Goal: Register for event/course

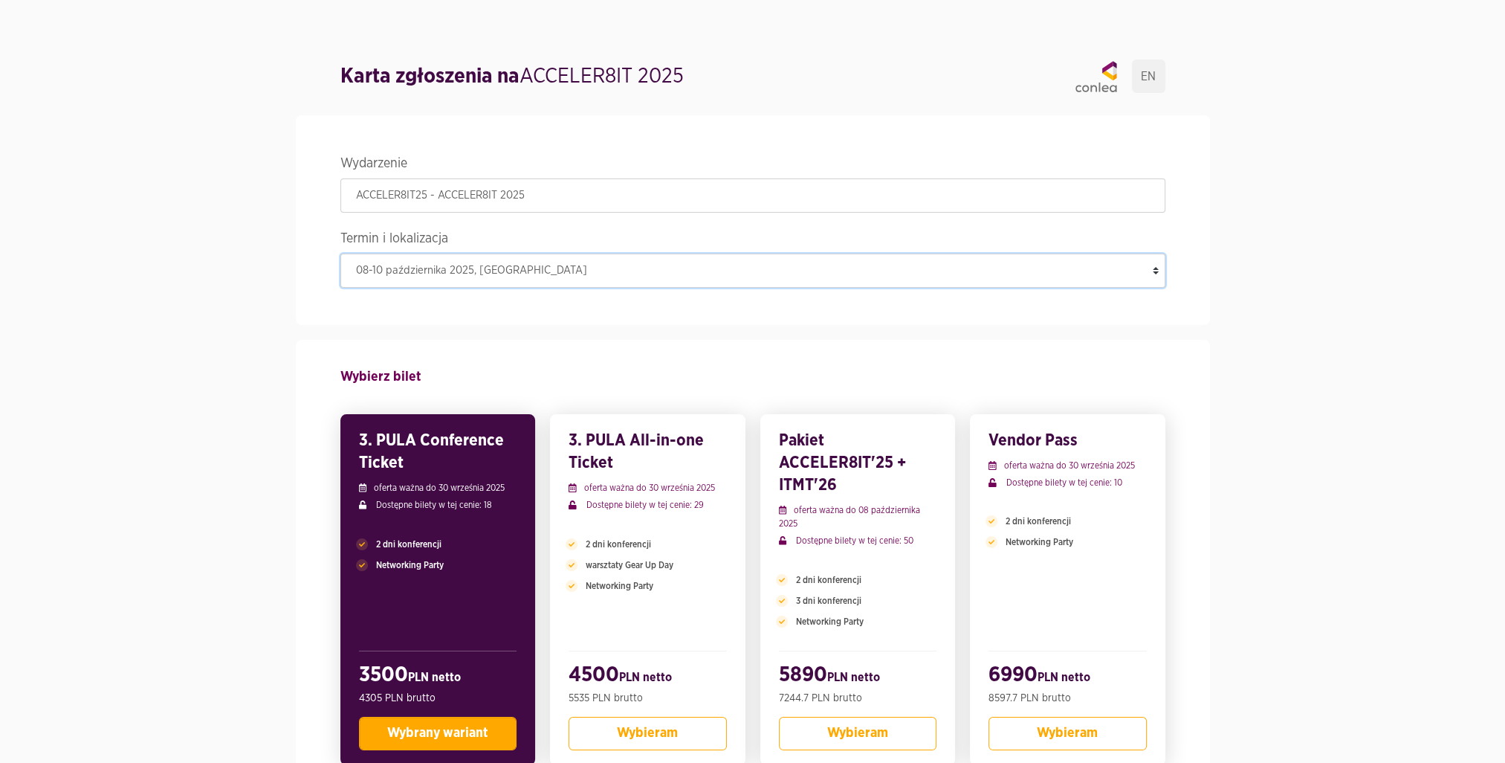
click at [463, 268] on select "08-10 października 2025 , [GEOGRAPHIC_DATA]" at bounding box center [752, 270] width 825 height 34
click at [458, 450] on h3 "3. PULA Conference Ticket" at bounding box center [438, 451] width 158 height 45
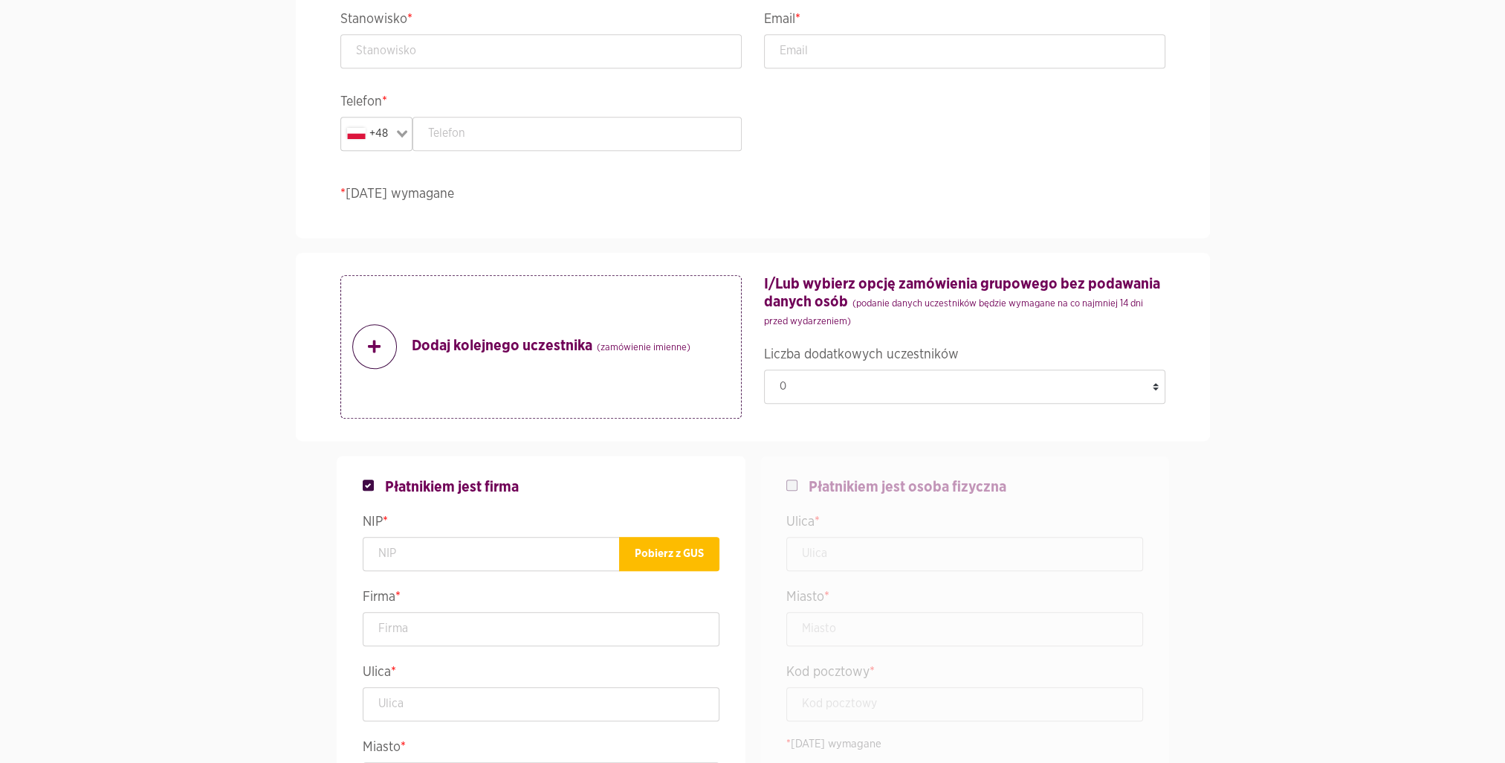
scroll to position [1107, 0]
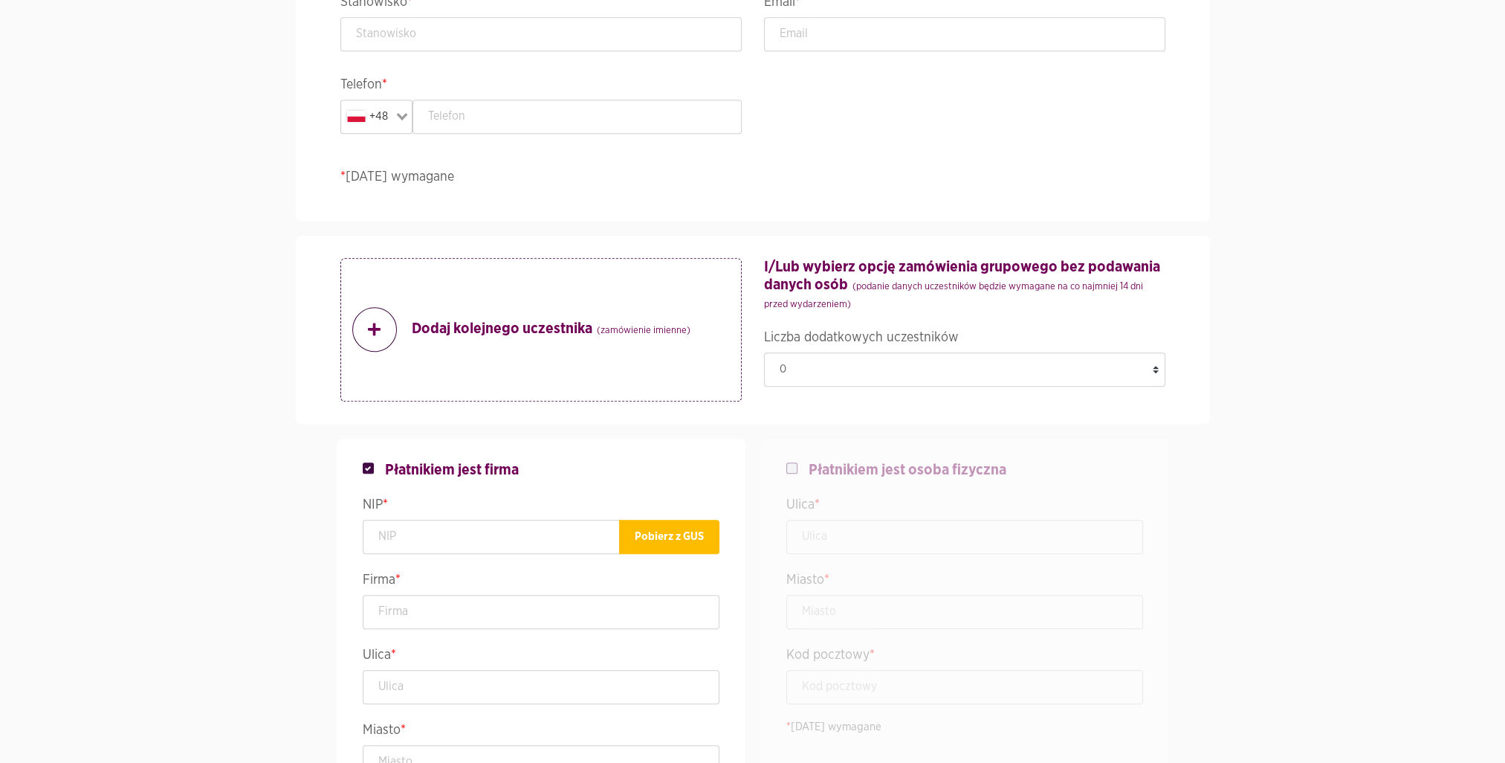
click at [369, 348] on span at bounding box center [374, 329] width 45 height 45
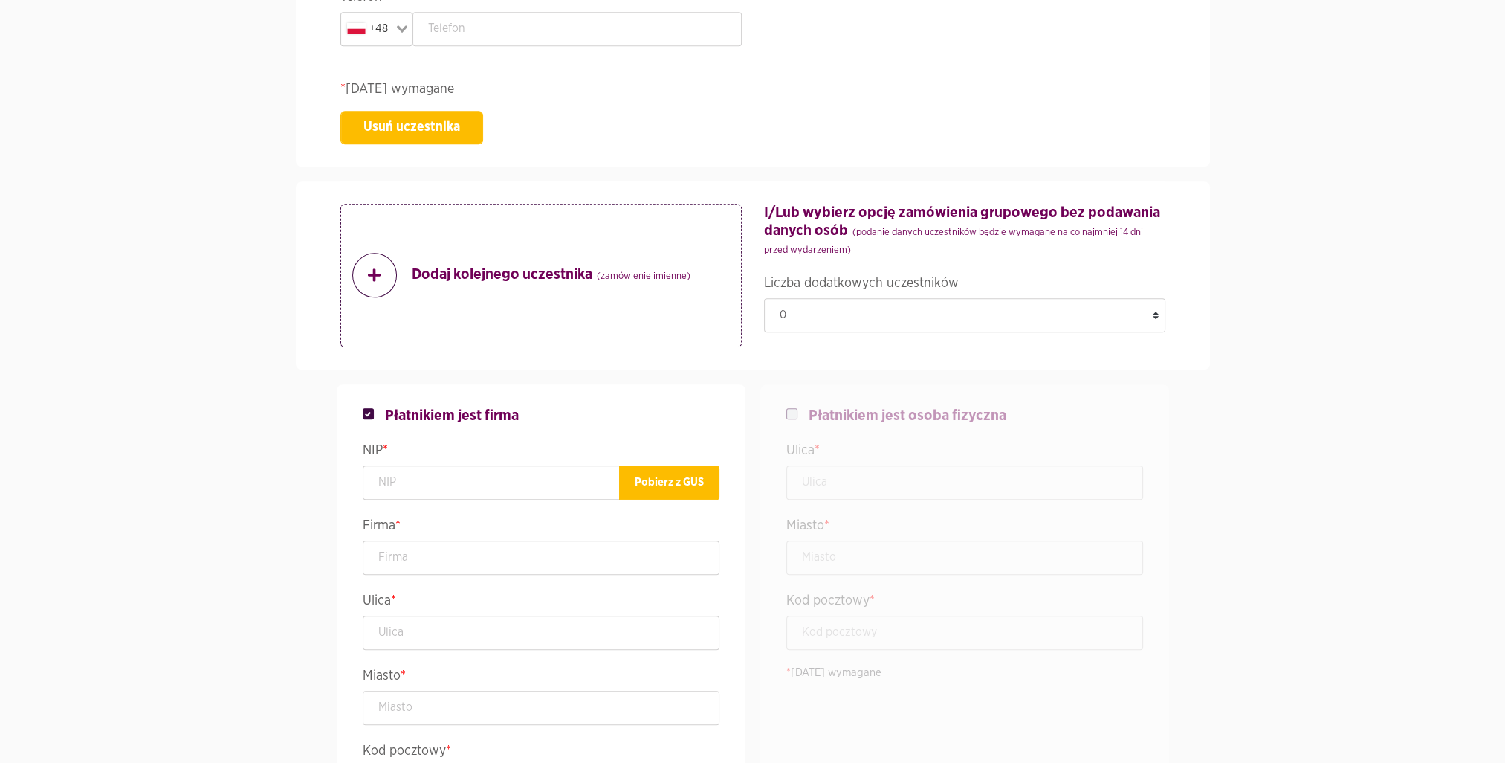
scroll to position [1671, 0]
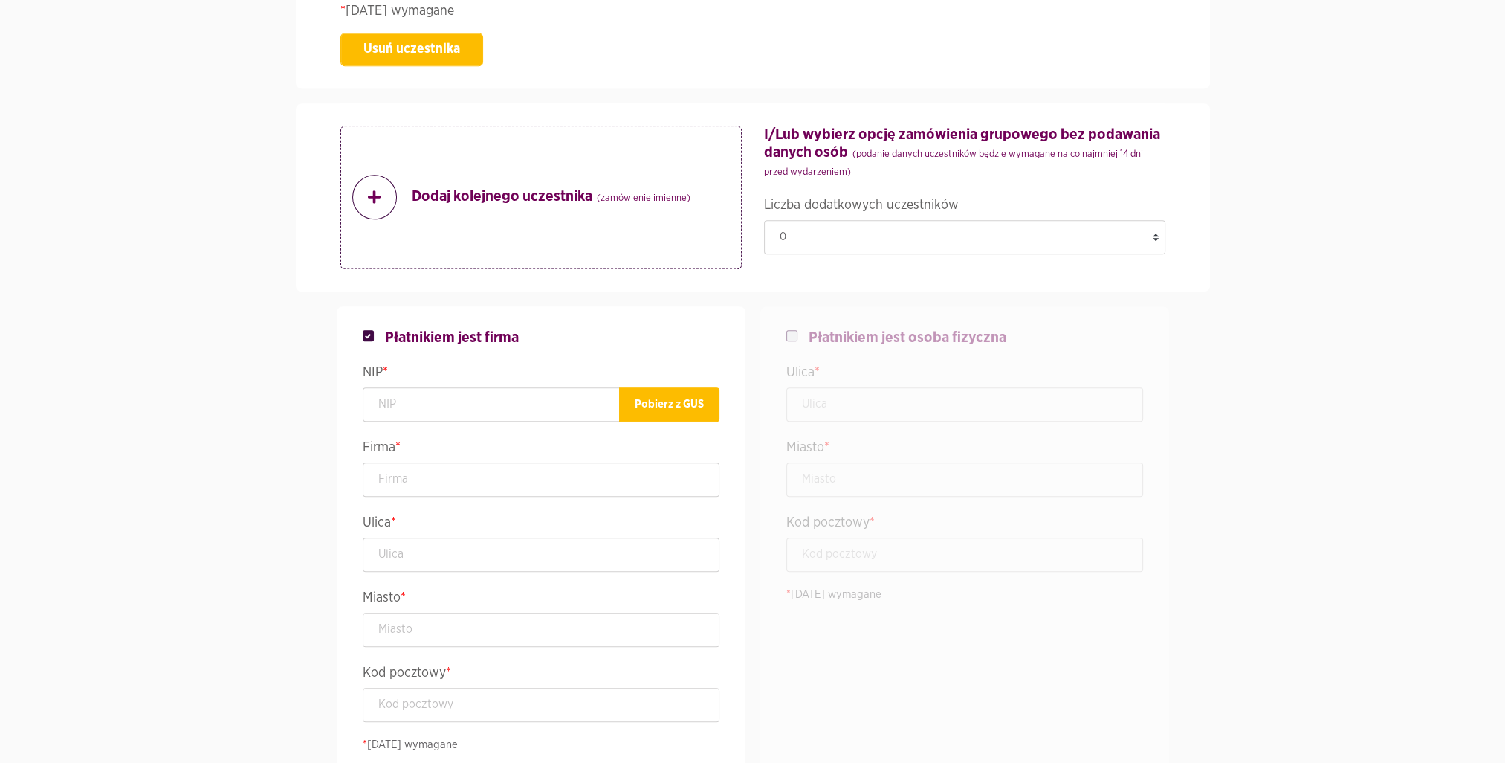
click at [387, 224] on div "Dodaj kolejnego uczestnika (zamówienie imienne)" at bounding box center [540, 197] width 401 height 143
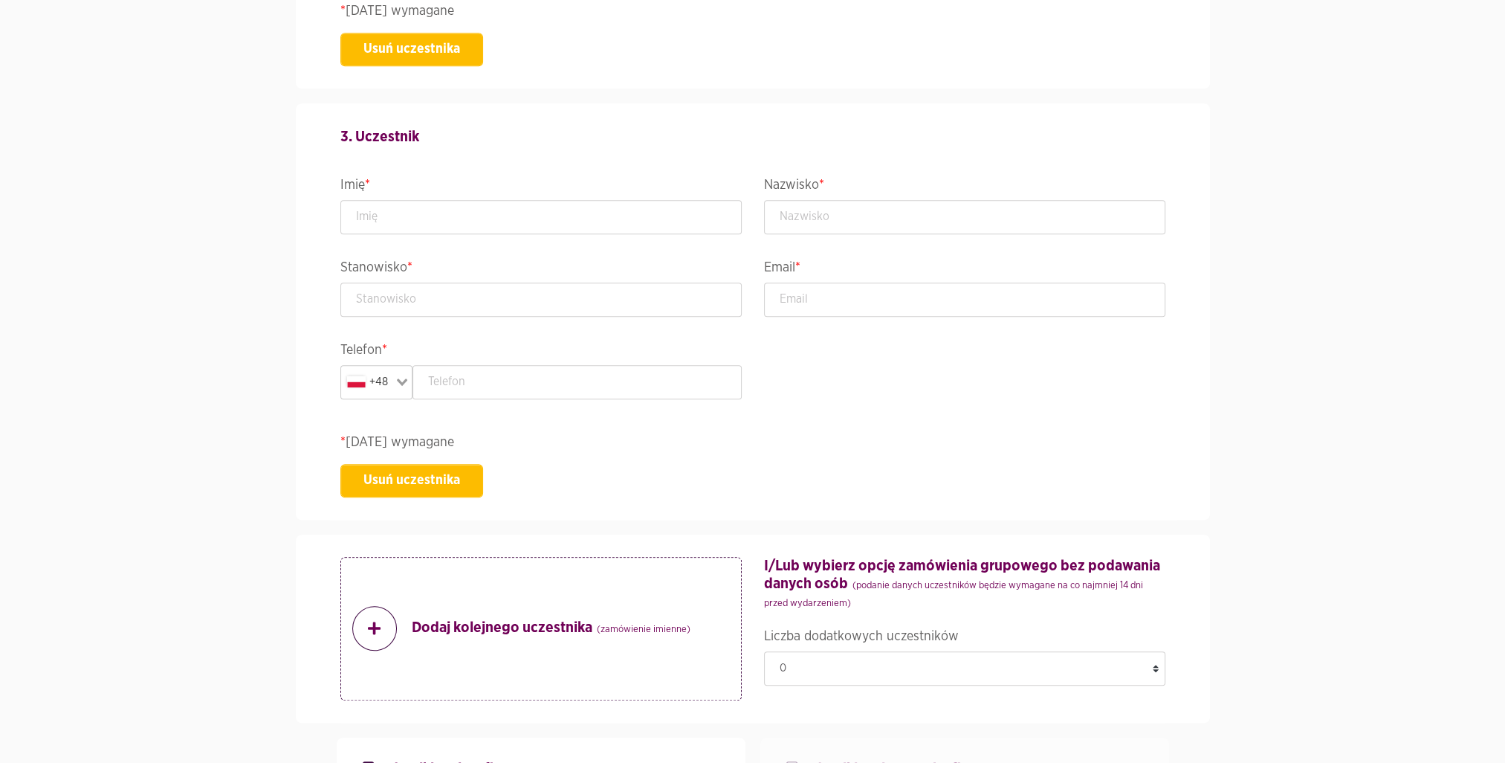
scroll to position [1953, 0]
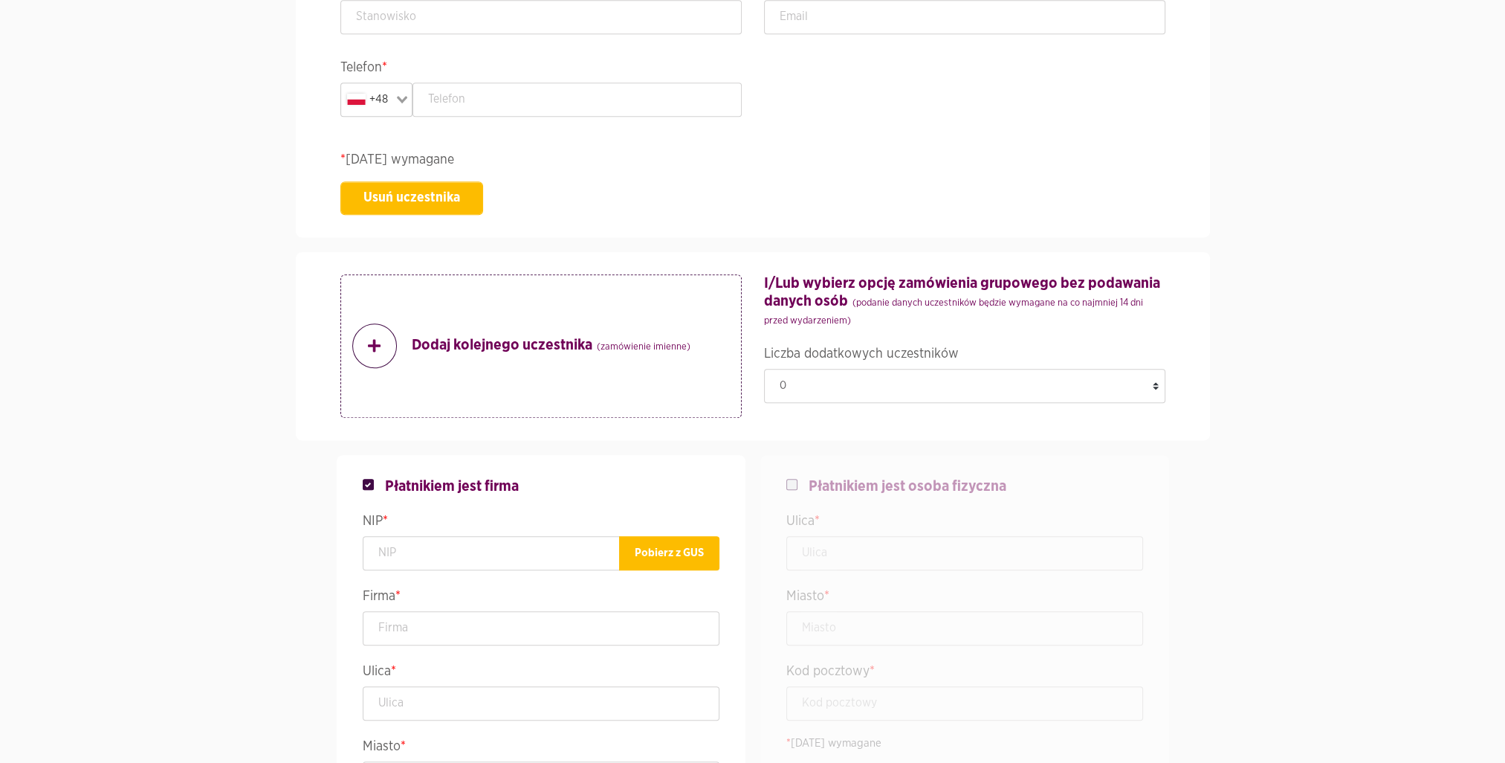
click at [386, 344] on span at bounding box center [374, 345] width 45 height 45
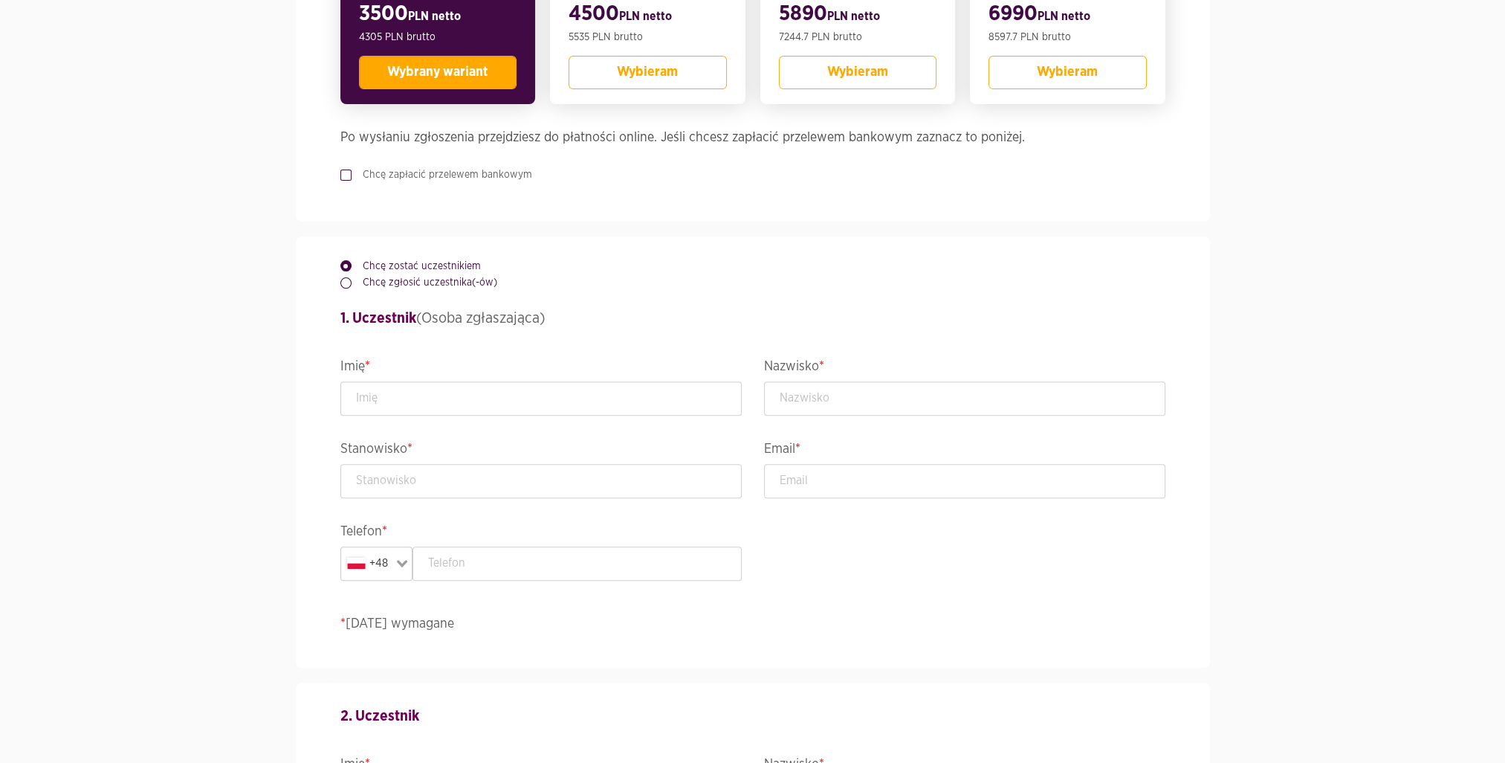
scroll to position [698, 0]
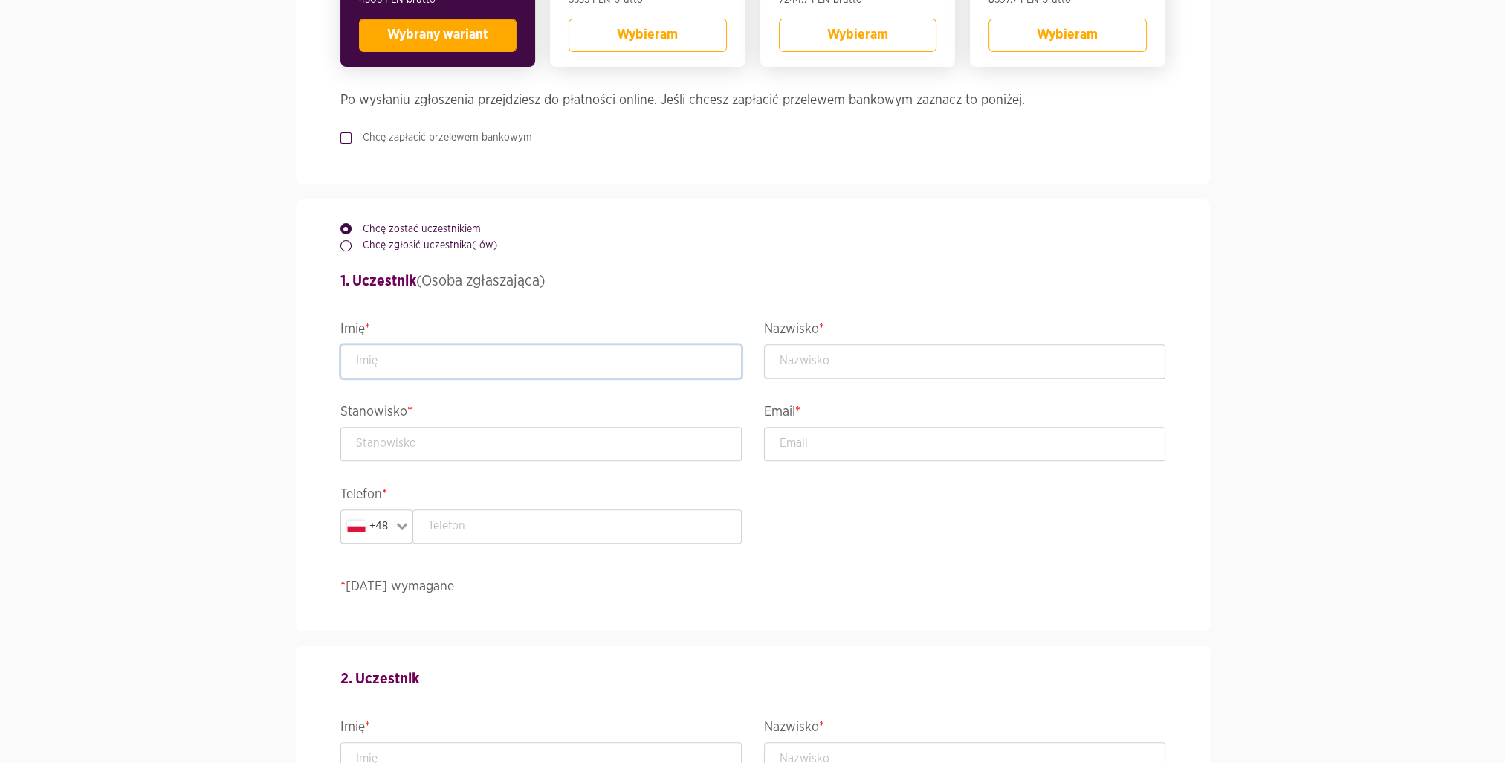
click at [517, 358] on input "text" at bounding box center [540, 361] width 401 height 34
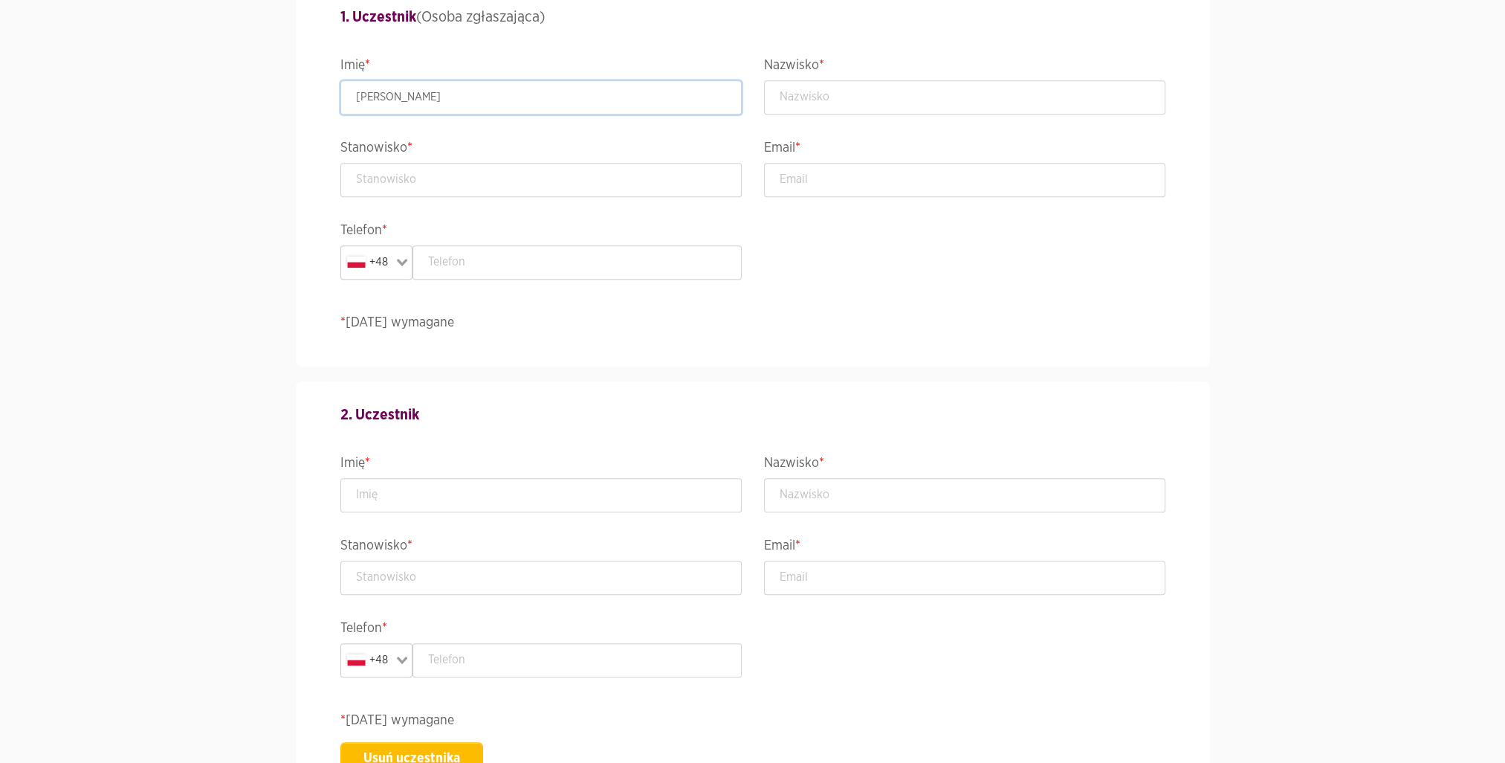
scroll to position [991, 0]
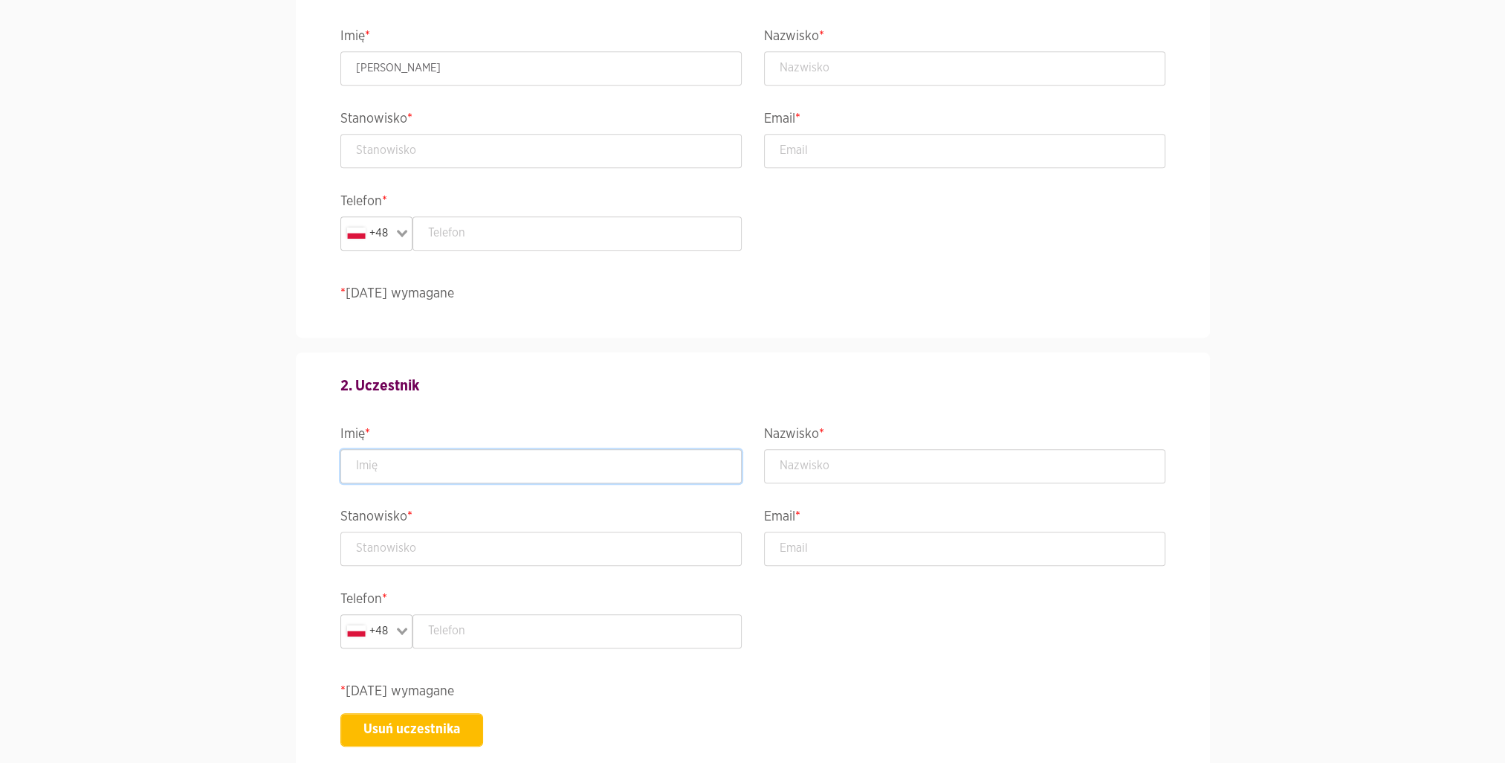
click at [624, 477] on input "text" at bounding box center [540, 466] width 401 height 34
drag, startPoint x: 385, startPoint y: 67, endPoint x: 462, endPoint y: 68, distance: 77.3
click at [459, 68] on input "[PERSON_NAME]" at bounding box center [540, 68] width 401 height 34
type input "[PERSON_NAME]"
click at [831, 74] on input "text" at bounding box center [964, 68] width 401 height 34
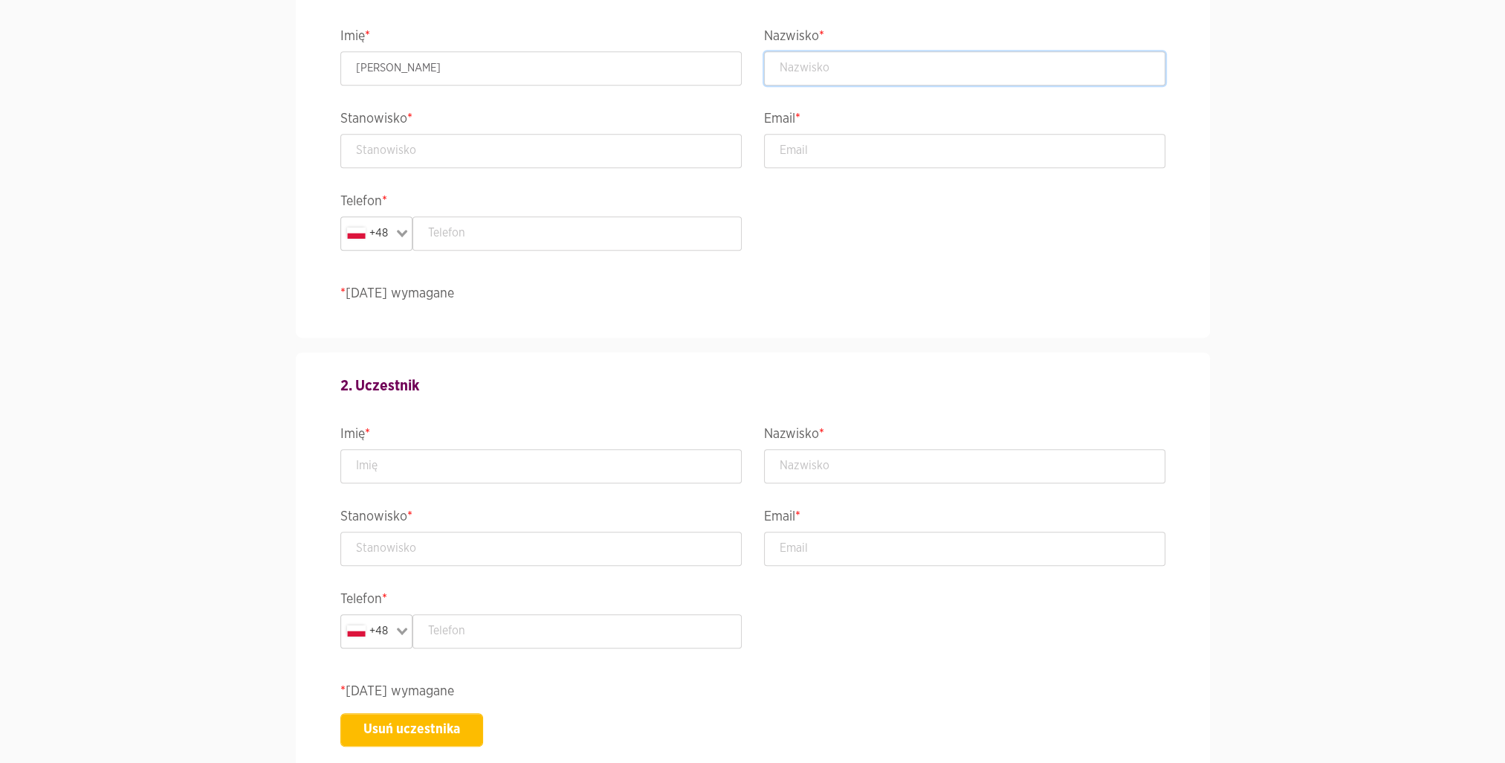
paste input "[PERSON_NAME]"
type input "[PERSON_NAME]"
click at [543, 482] on div "2. Uczestnik Imię * Nazwisko * Stanowisko * Email * Telefon * +48 Loading... * …" at bounding box center [752, 560] width 847 height 416
click at [550, 465] on input "text" at bounding box center [540, 466] width 401 height 34
type input "[PERSON_NAME]"
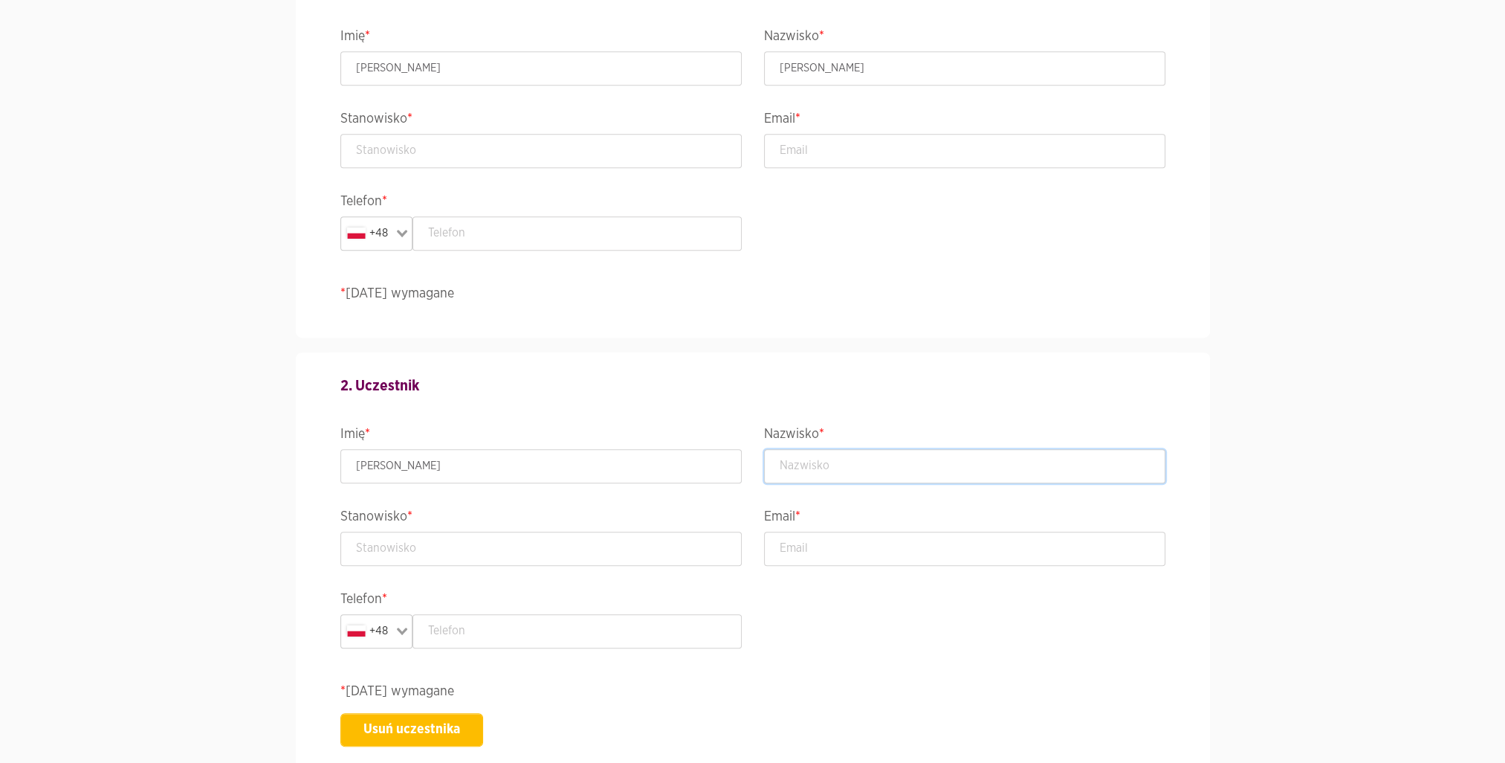
click at [916, 474] on input "text" at bounding box center [964, 466] width 401 height 34
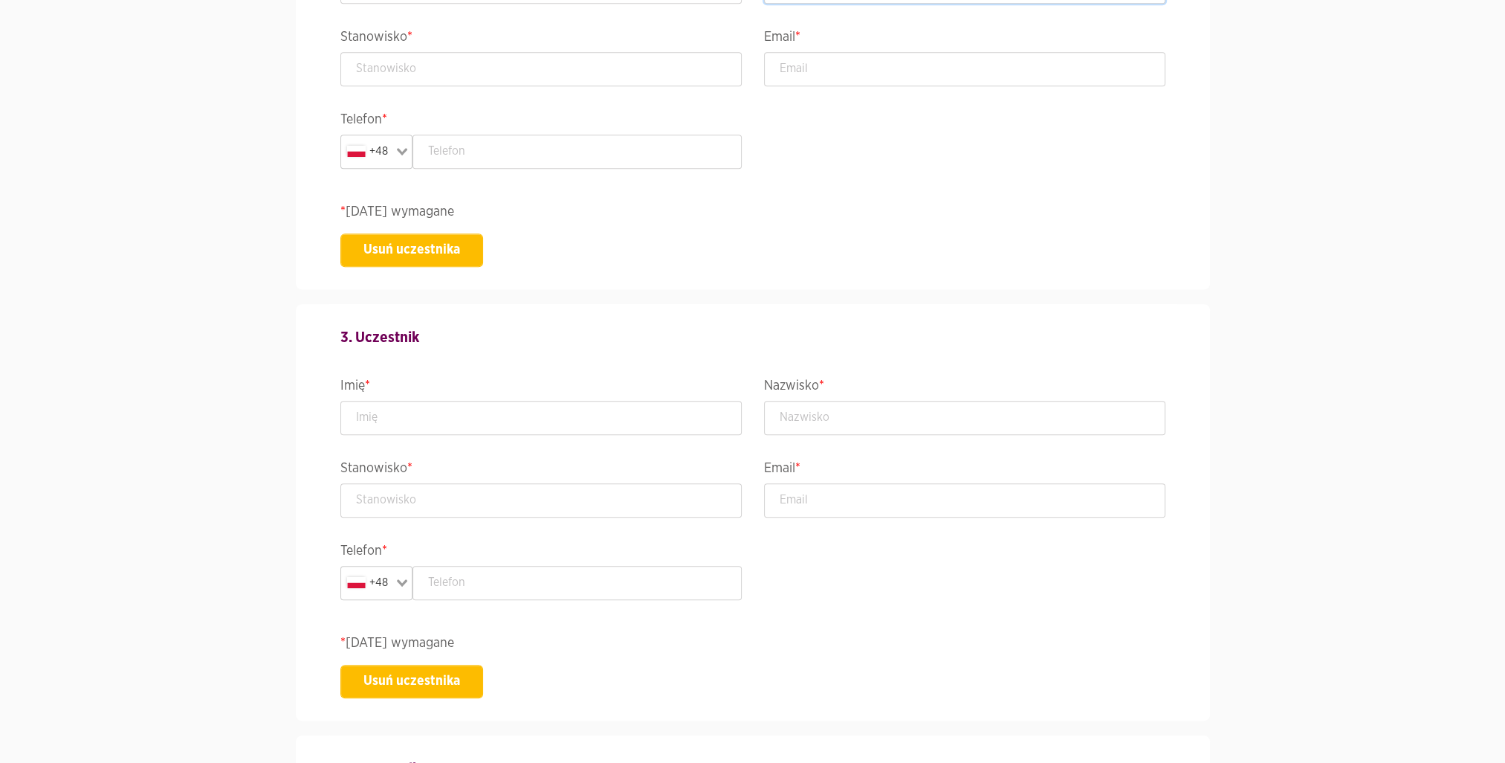
scroll to position [1619, 0]
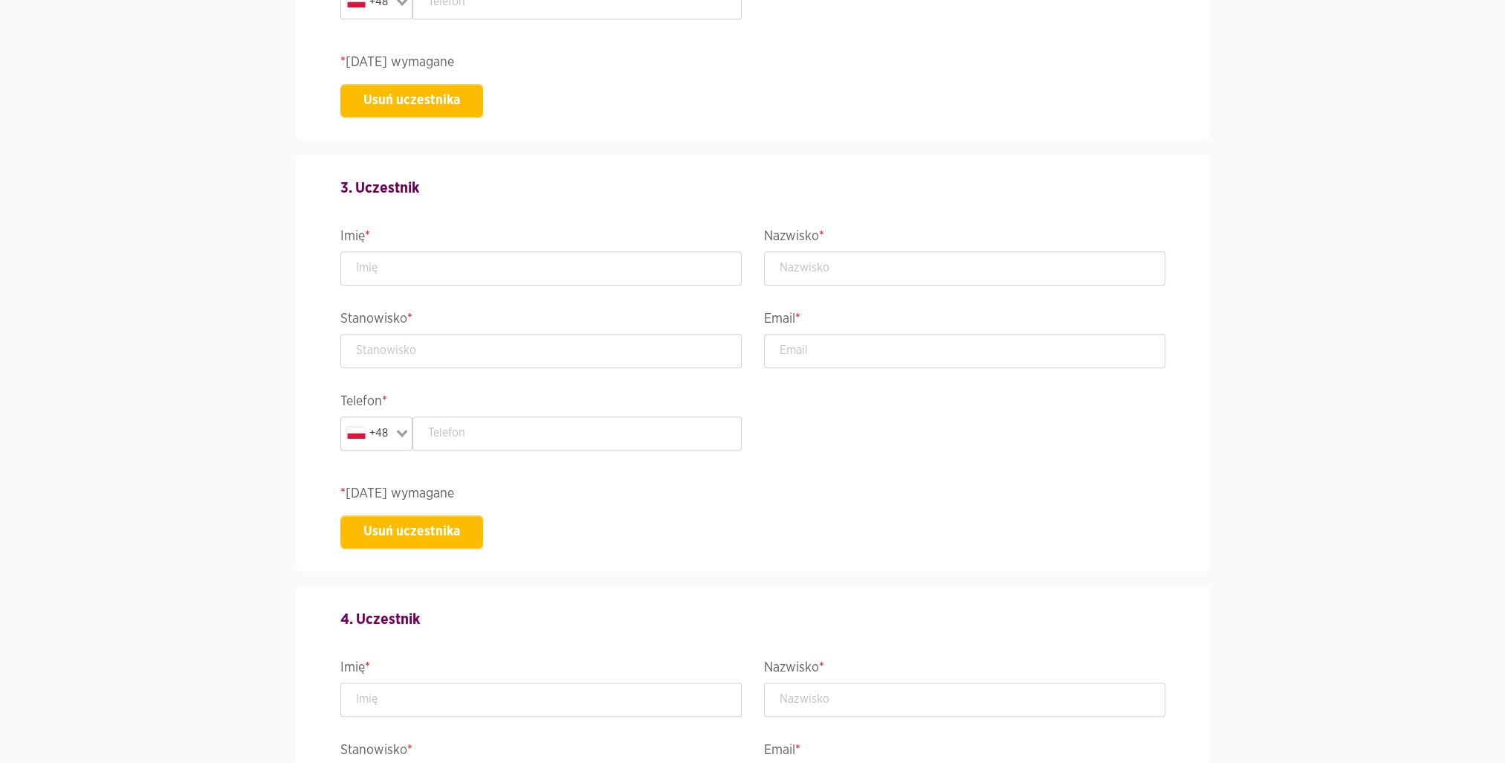
type input "Jarzębowski"
click at [474, 260] on input "text" at bounding box center [540, 268] width 401 height 34
type input "[PERSON_NAME]"
click at [942, 255] on input "text" at bounding box center [964, 268] width 401 height 34
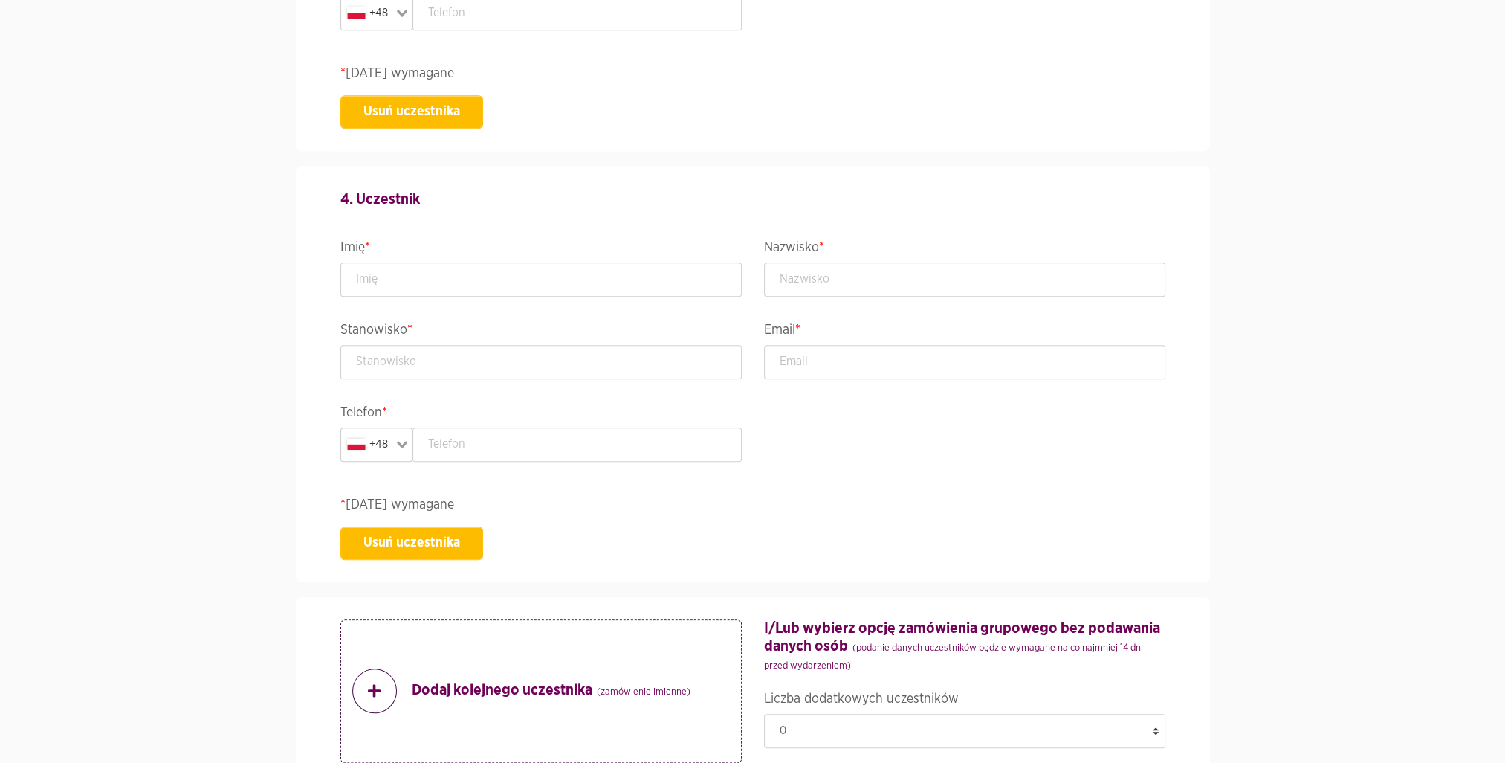
scroll to position [2098, 0]
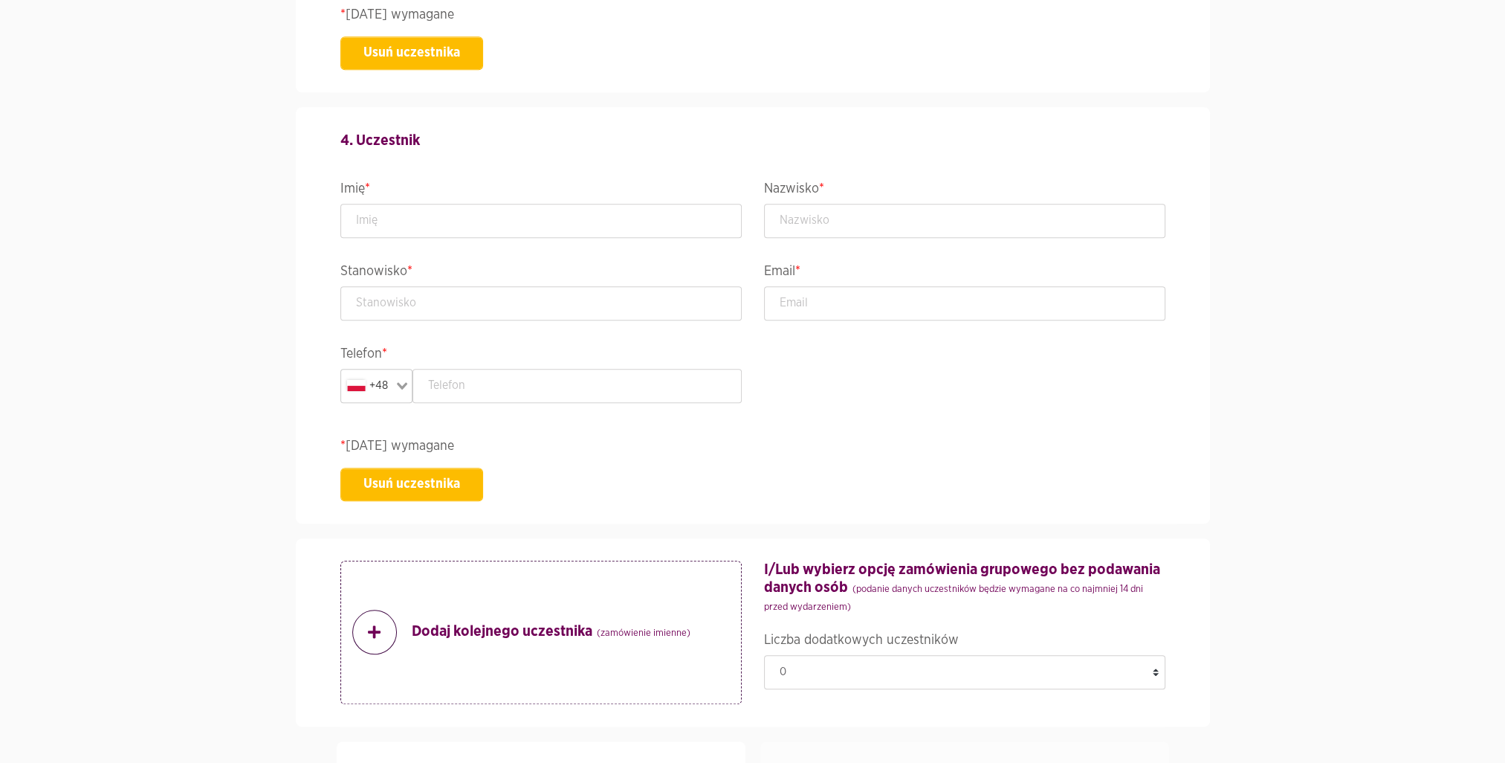
type input "Famulski"
click at [440, 216] on input "text" at bounding box center [540, 221] width 401 height 34
type input "[PERSON_NAME]"
click at [871, 224] on input "text" at bounding box center [964, 221] width 401 height 34
type input "[PERSON_NAME]"
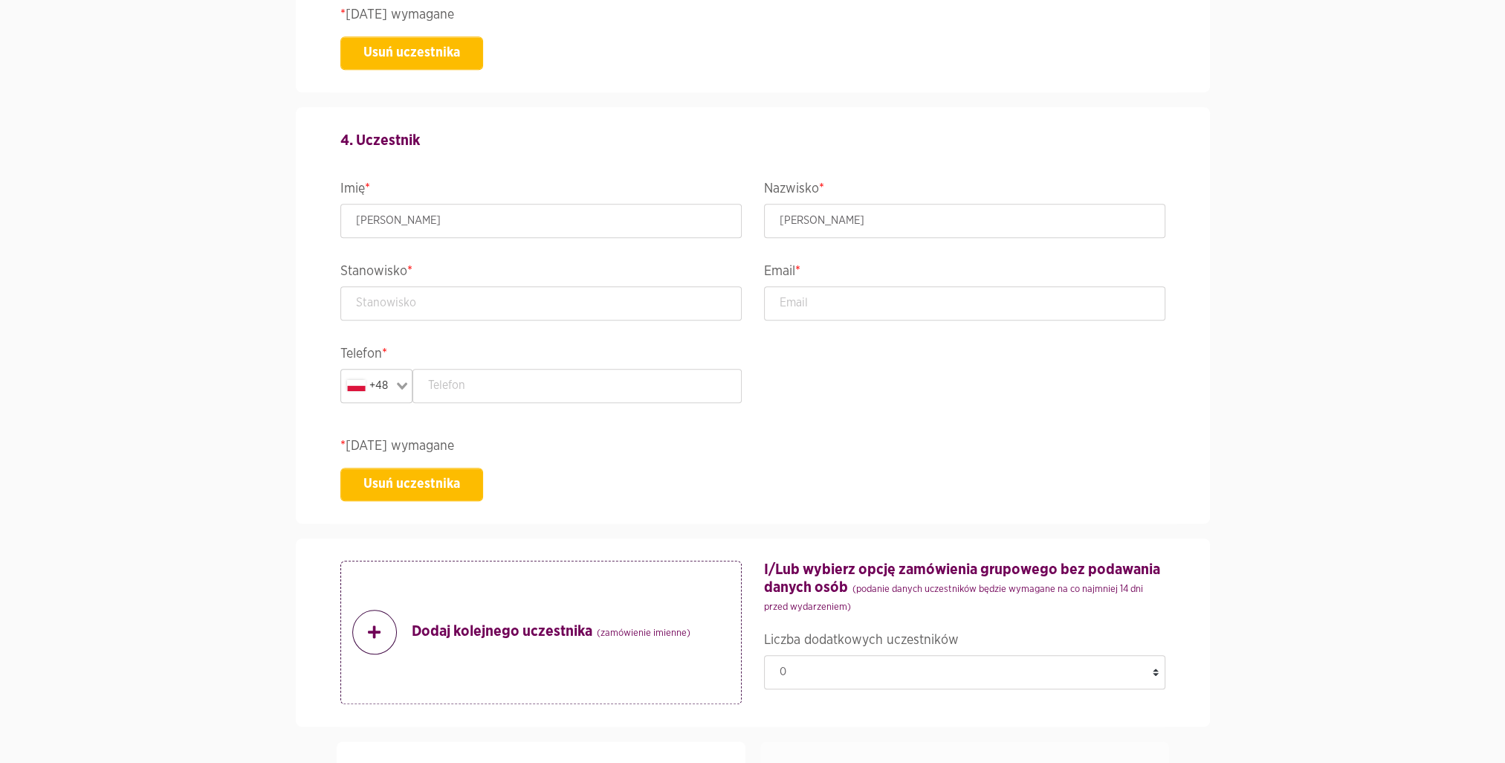
click at [1254, 351] on section "Wydarzenie ACCELER8IT25 - ACCELER8IT 2025 Termin i lokalizacja 08-10 październi…" at bounding box center [752, 142] width 1505 height 4280
drag, startPoint x: 1488, startPoint y: 389, endPoint x: 1488, endPoint y: 398, distance: 8.9
click at [1488, 398] on section "Wydarzenie ACCELER8IT25 - ACCELER8IT 2025 Termin i lokalizacja 08-10 październi…" at bounding box center [752, 142] width 1505 height 4280
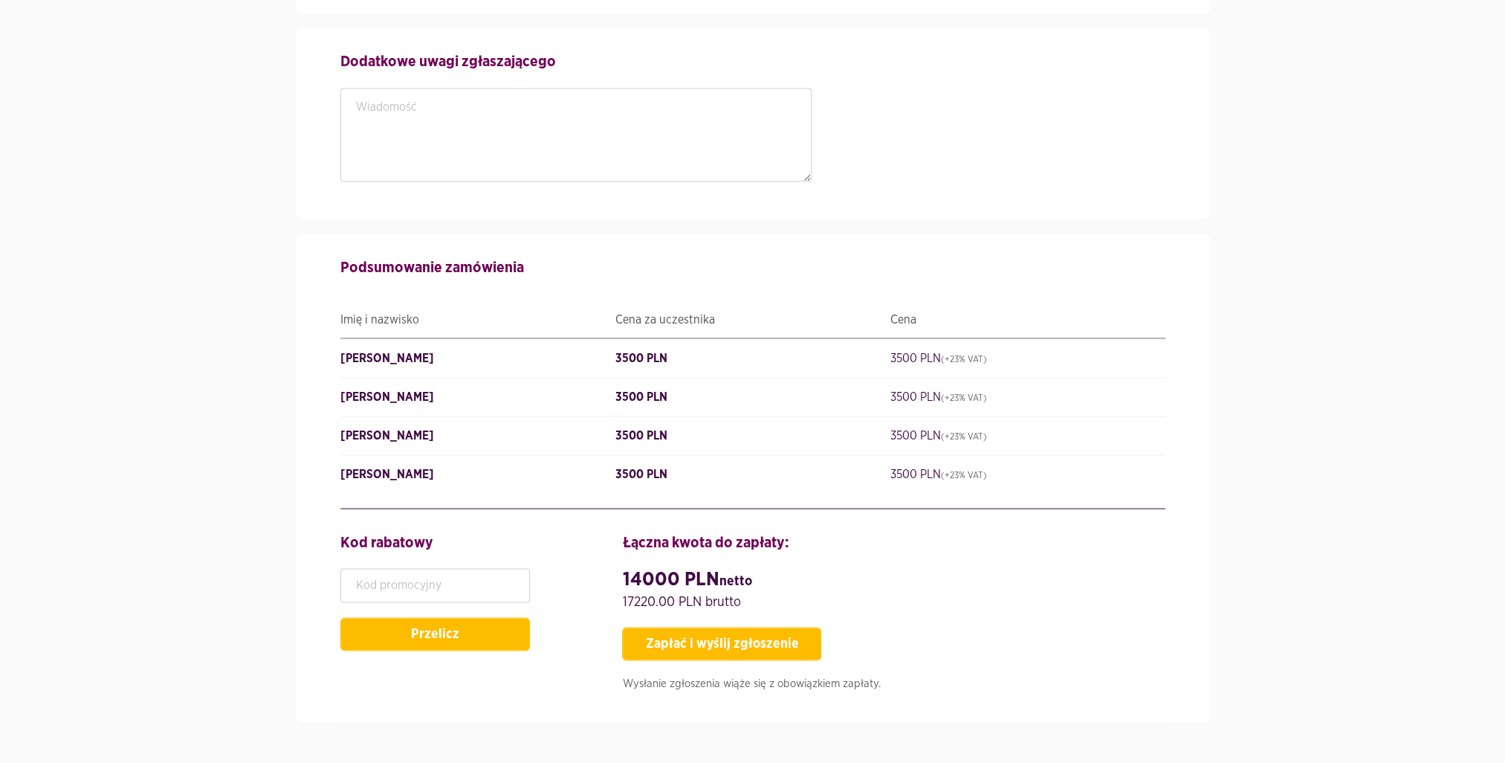
scroll to position [3662, 0]
